Goal: Contribute content: Contribute content

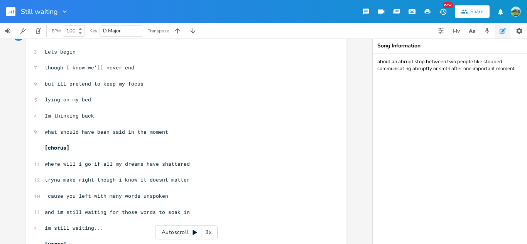
scroll to position [28, 0]
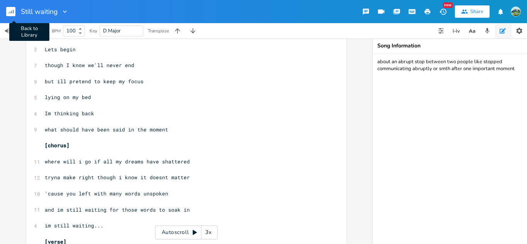
click at [10, 15] on rect "button" at bounding box center [10, 11] width 9 height 9
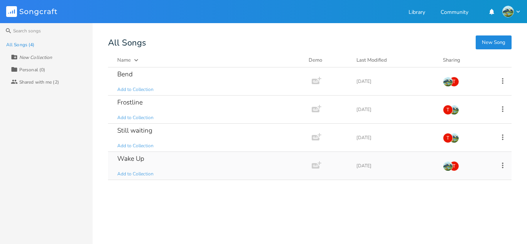
click at [170, 165] on div "Wake Up Add to Collection" at bounding box center [208, 166] width 182 height 28
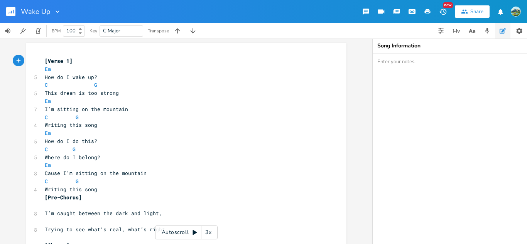
click at [190, 236] on div "Autoscroll 3x" at bounding box center [186, 233] width 62 height 14
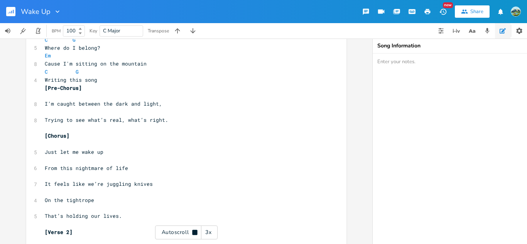
click at [190, 236] on div "Autoscroll 3x" at bounding box center [186, 233] width 62 height 14
click at [62, 93] on pre "​" at bounding box center [182, 95] width 278 height 8
type textarea "d"
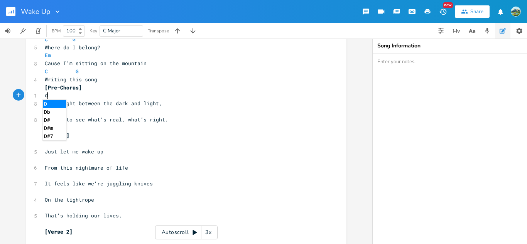
click at [48, 102] on li "D" at bounding box center [54, 104] width 23 height 8
click at [51, 115] on pre "​" at bounding box center [182, 112] width 278 height 8
click at [137, 100] on pre "I’m caught between the dark and light," at bounding box center [182, 104] width 278 height 8
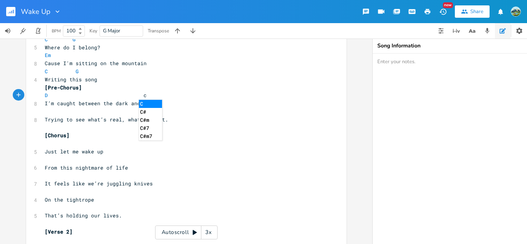
type textarea "c"
click at [144, 103] on li "C" at bounding box center [150, 104] width 23 height 8
click at [75, 115] on pre "​" at bounding box center [182, 112] width 278 height 8
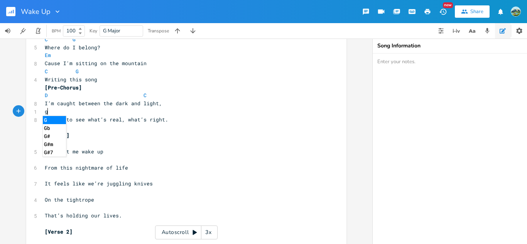
type textarea "g"
click at [61, 119] on li "G" at bounding box center [54, 120] width 23 height 8
type textarea "c"
click at [148, 119] on li "C" at bounding box center [150, 120] width 23 height 8
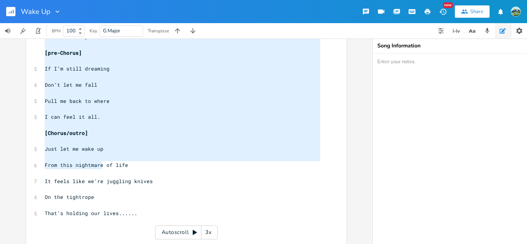
scroll to position [0, 0]
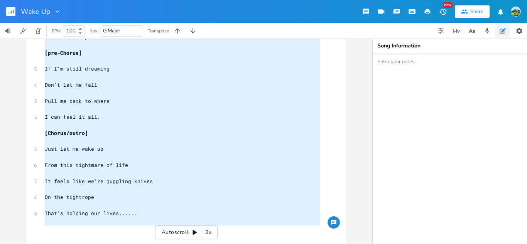
drag, startPoint x: 41, startPoint y: 62, endPoint x: 104, endPoint y: 249, distance: 197.1
click at [104, 244] on html "Wake Up New Share BPM 100 Key G Major Transpose x [Verse 1] Em 5 How do I wake …" at bounding box center [263, 122] width 527 height 244
type textarea "[Verse 1] Em How do I wake up? C G This dream is too strong Em I’m sitting on t…"
click at [187, 154] on pre "​" at bounding box center [182, 157] width 278 height 8
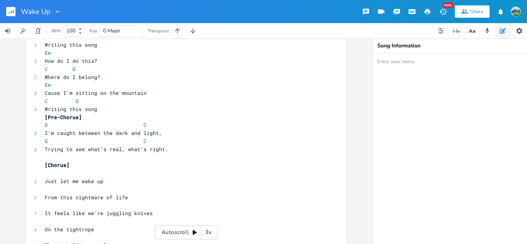
scroll to position [81, 0]
click at [53, 171] on pre "​" at bounding box center [182, 173] width 278 height 8
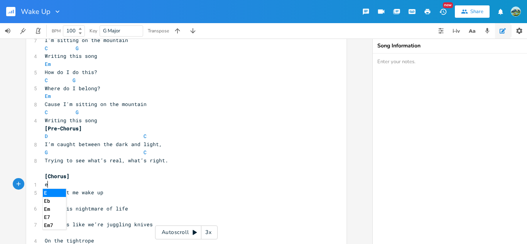
scroll to position [0, 7]
type textarea "em"
click at [52, 193] on li "Em" at bounding box center [55, 193] width 24 height 8
click at [56, 201] on pre "​" at bounding box center [182, 201] width 278 height 8
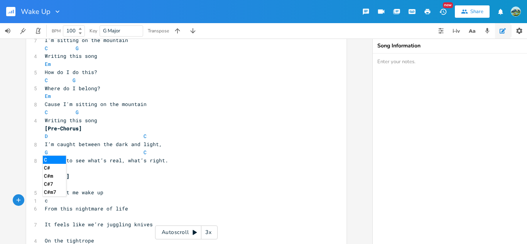
type textarea "c"
click at [49, 161] on li "C" at bounding box center [54, 160] width 23 height 8
type textarea "g"
click at [112, 161] on li "G" at bounding box center [114, 160] width 23 height 8
click at [59, 221] on span "It feels like we’re juggling knives" at bounding box center [99, 224] width 108 height 7
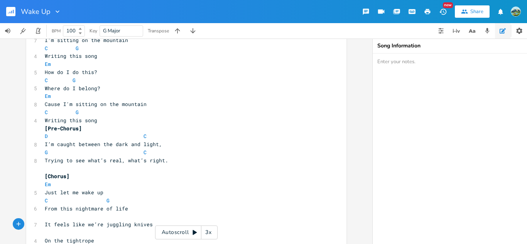
click at [52, 216] on pre "​" at bounding box center [182, 217] width 278 height 8
type textarea "d"
click at [45, 176] on li "D" at bounding box center [54, 176] width 23 height 8
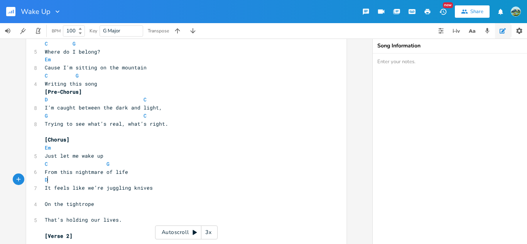
scroll to position [107, 0]
click at [138, 178] on pre "D" at bounding box center [182, 179] width 278 height 8
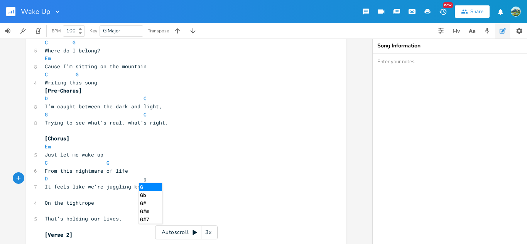
type textarea "g"
click at [160, 189] on li "G" at bounding box center [150, 187] width 23 height 8
click at [50, 195] on pre "​" at bounding box center [182, 195] width 278 height 8
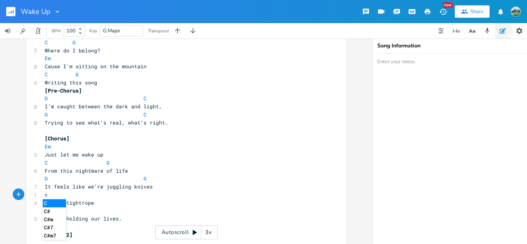
type textarea "c"
click at [51, 204] on li "C" at bounding box center [54, 203] width 23 height 8
click at [63, 211] on pre "​" at bounding box center [182, 211] width 278 height 8
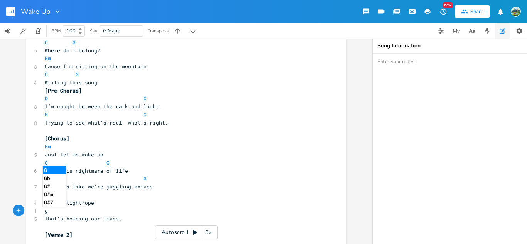
type textarea "g"
click at [49, 169] on li "G" at bounding box center [54, 170] width 23 height 8
type textarea "d"
click at [47, 167] on li "D" at bounding box center [54, 170] width 23 height 8
click at [152, 179] on pre "D G" at bounding box center [182, 179] width 278 height 8
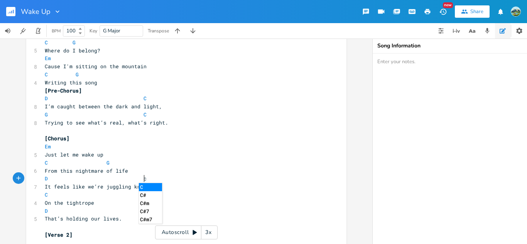
type textarea "c"
click at [151, 186] on li "C" at bounding box center [150, 187] width 23 height 8
type textarea "g"
click at [148, 186] on li "G" at bounding box center [150, 187] width 23 height 8
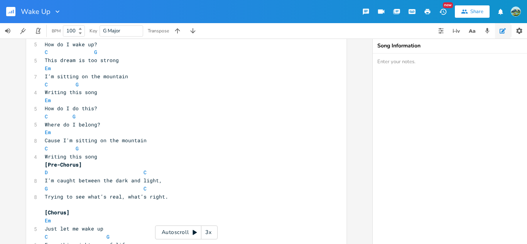
scroll to position [0, 0]
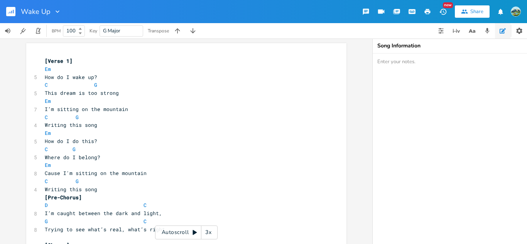
click at [174, 234] on div "Autoscroll 3x" at bounding box center [186, 233] width 62 height 14
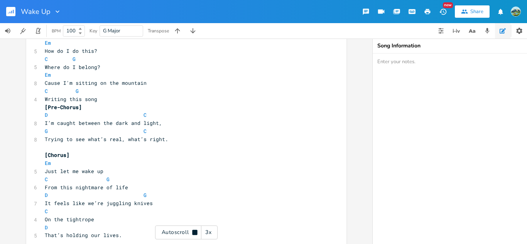
click at [203, 229] on div "3x" at bounding box center [208, 233] width 14 height 14
click at [203, 229] on div "4x" at bounding box center [208, 233] width 14 height 14
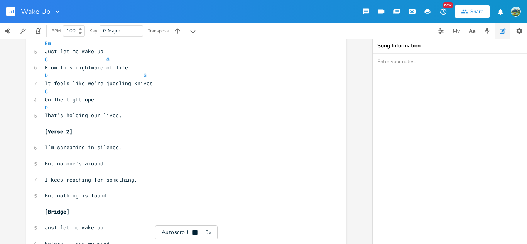
scroll to position [212, 0]
click at [185, 237] on div "Autoscroll 5x" at bounding box center [186, 233] width 62 height 14
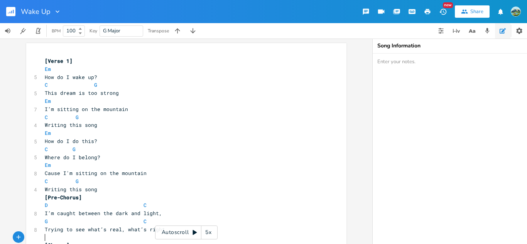
scroll to position [105, 0]
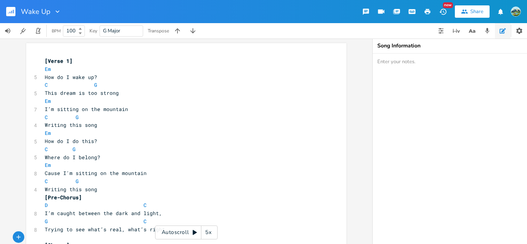
click at [176, 232] on div "Autoscroll 5x" at bounding box center [186, 233] width 62 height 14
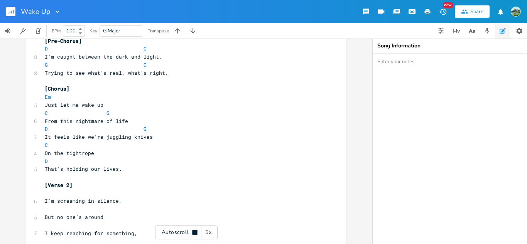
click at [213, 229] on div "5x" at bounding box center [208, 233] width 14 height 14
click at [213, 229] on div "1x" at bounding box center [208, 233] width 14 height 14
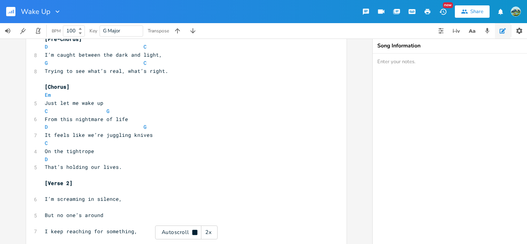
click at [213, 229] on div "2x" at bounding box center [208, 233] width 14 height 14
click at [213, 229] on div "3x" at bounding box center [208, 233] width 14 height 14
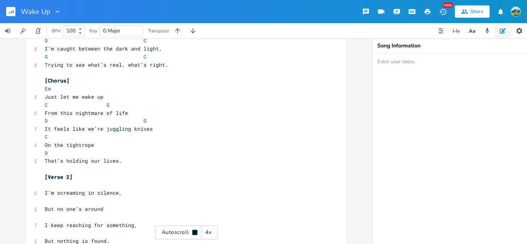
click at [176, 229] on div "Autoscroll 4x" at bounding box center [186, 233] width 62 height 14
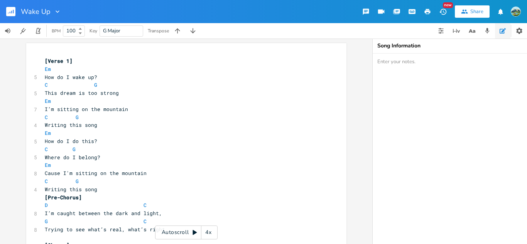
click at [167, 238] on div "Autoscroll 4x" at bounding box center [186, 233] width 62 height 14
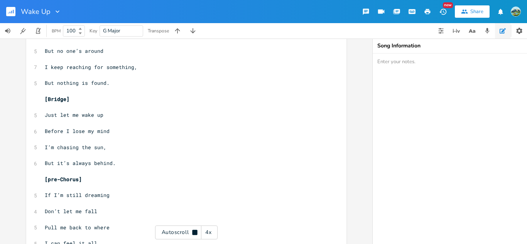
click at [177, 229] on div "Autoscroll 4x" at bounding box center [186, 233] width 62 height 14
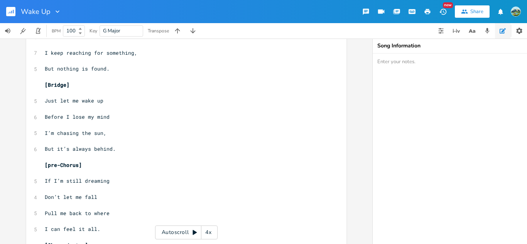
scroll to position [349, 0]
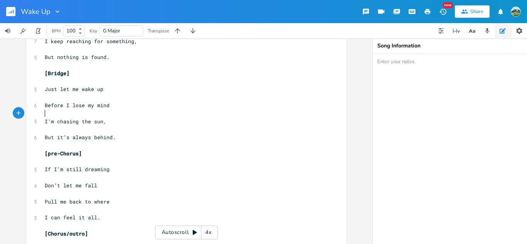
click at [58, 113] on pre "​" at bounding box center [182, 114] width 278 height 8
type textarea "d"
click at [53, 120] on li "D" at bounding box center [54, 122] width 23 height 8
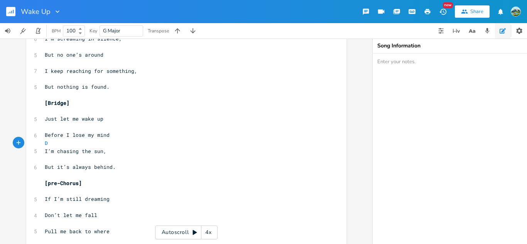
click at [46, 113] on pre "​" at bounding box center [182, 111] width 278 height 8
type textarea "em"
click at [51, 116] on li "Em" at bounding box center [55, 120] width 24 height 8
click at [48, 127] on pre "​" at bounding box center [182, 127] width 278 height 8
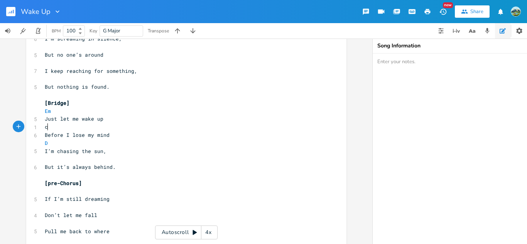
scroll to position [0, 3]
type textarea "c"
click at [46, 134] on li "C" at bounding box center [54, 136] width 23 height 8
type textarea "g"
click at [93, 136] on li "G" at bounding box center [90, 136] width 23 height 8
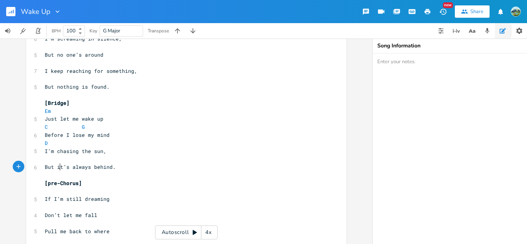
click at [57, 164] on span "But it’s always behind." at bounding box center [80, 167] width 71 height 7
click at [53, 161] on pre "​" at bounding box center [182, 159] width 278 height 8
type textarea "c"
click at [56, 168] on li "C" at bounding box center [54, 168] width 23 height 8
type textarea "g"
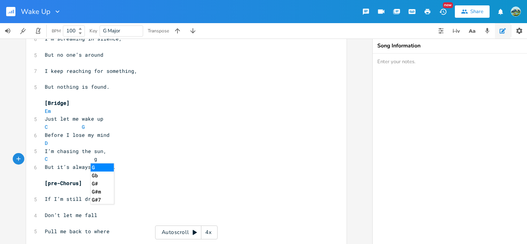
click at [103, 168] on li "G" at bounding box center [102, 168] width 23 height 8
click at [52, 159] on span at bounding box center [52, 159] width 9 height 8
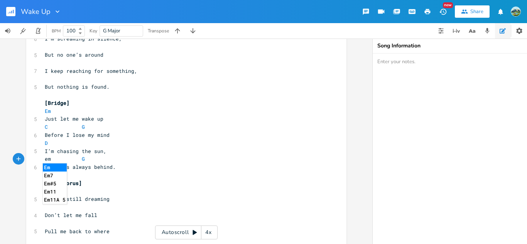
type textarea "em"
click at [54, 166] on li "Em" at bounding box center [55, 168] width 24 height 8
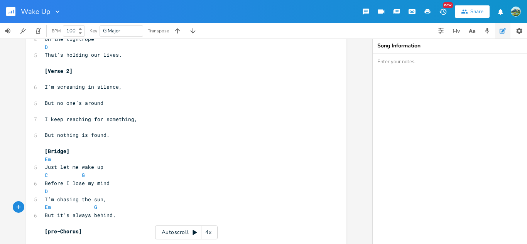
scroll to position [268, 0]
